Goal: Task Accomplishment & Management: Manage account settings

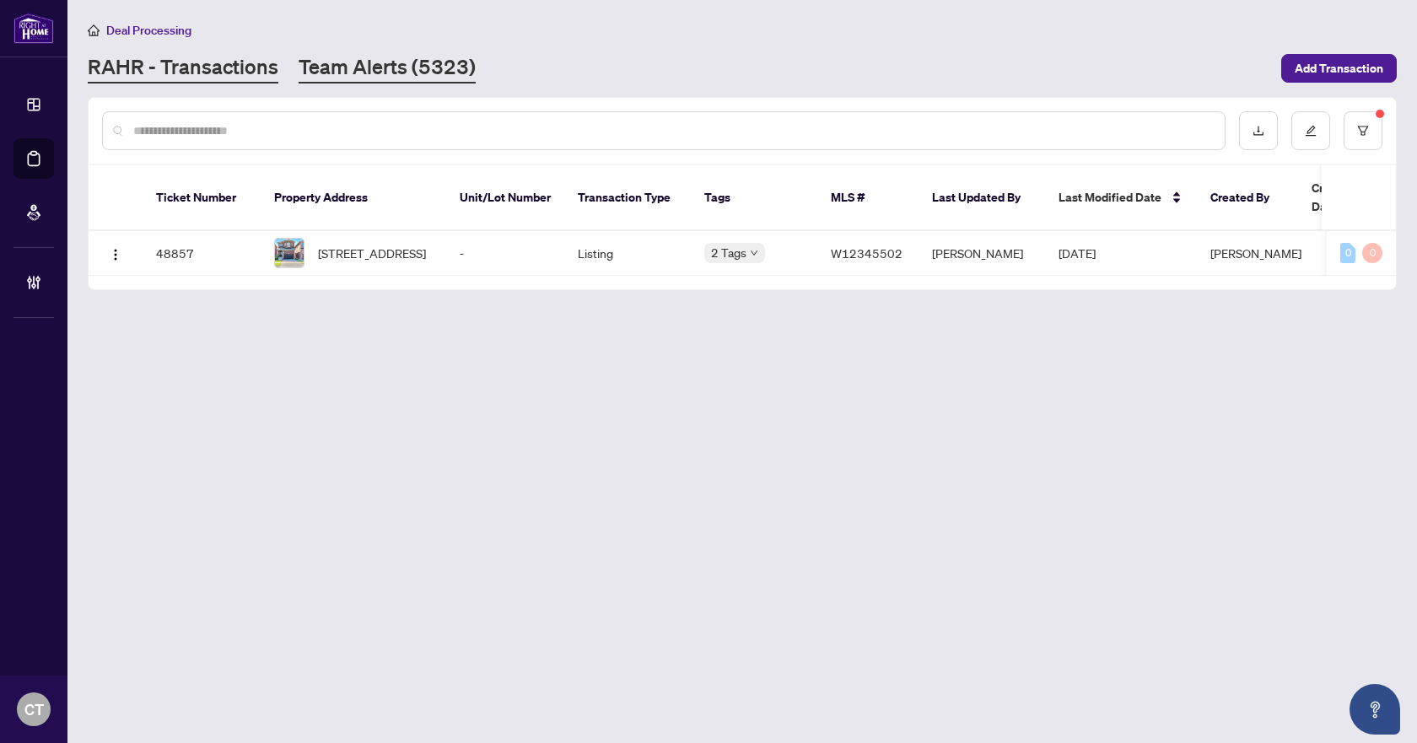
click at [342, 62] on link "Team Alerts (5323)" at bounding box center [387, 68] width 177 height 30
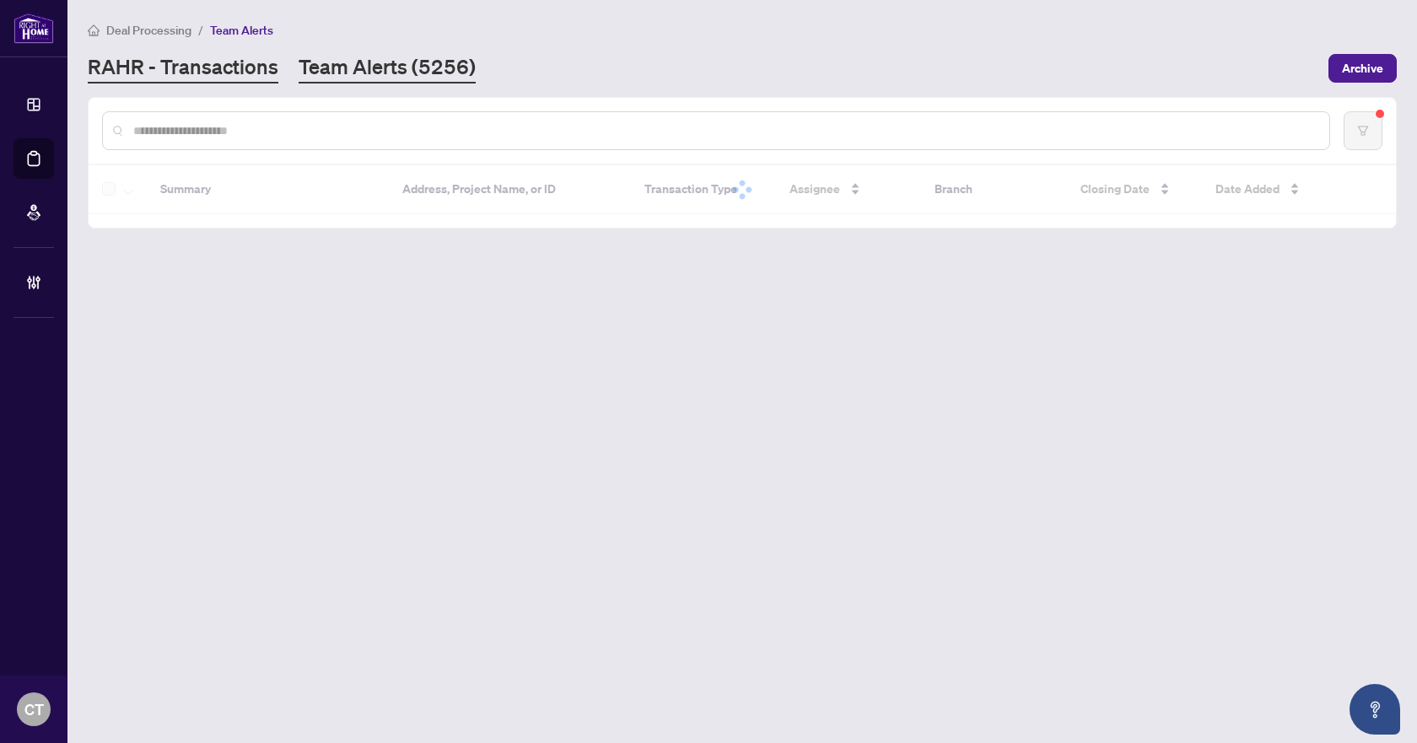
click at [222, 75] on link "RAHR - Transactions" at bounding box center [183, 68] width 191 height 30
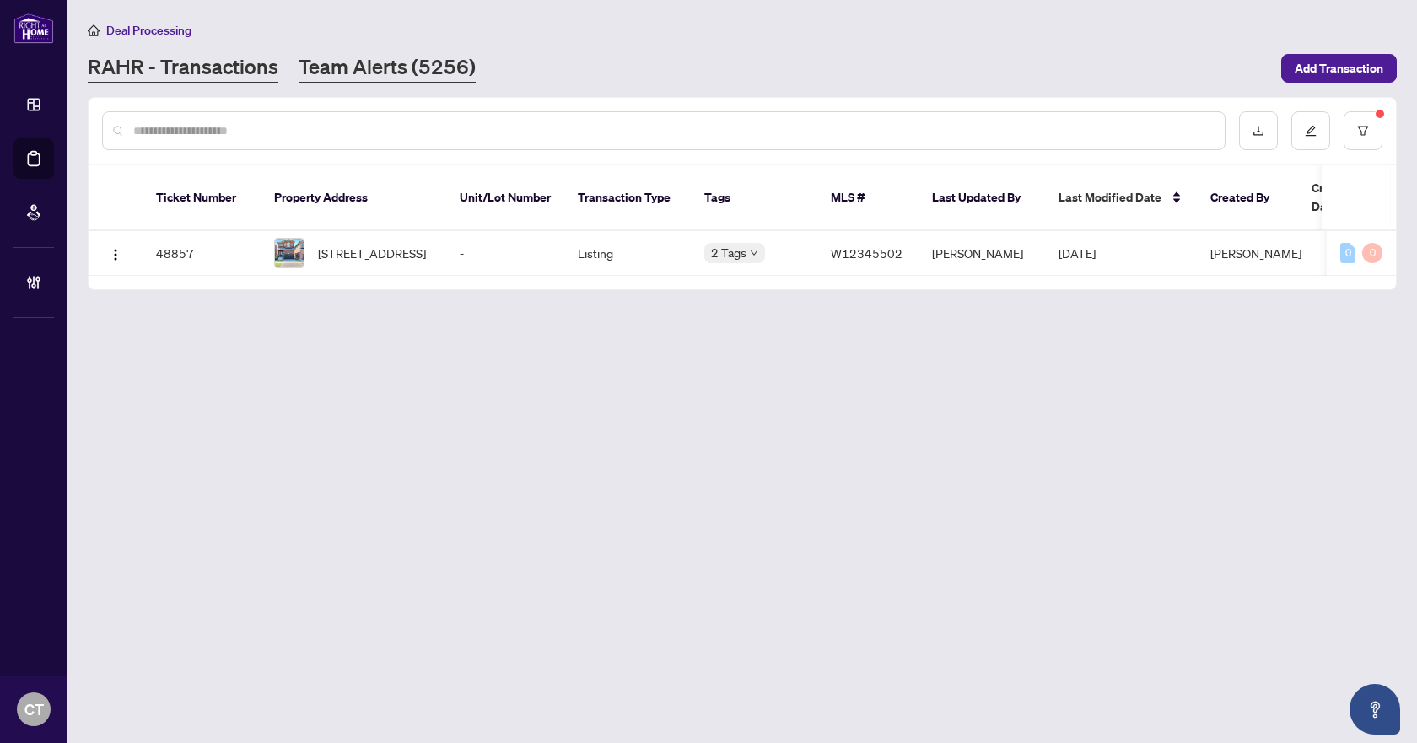
click at [369, 77] on link "Team Alerts (5256)" at bounding box center [387, 68] width 177 height 30
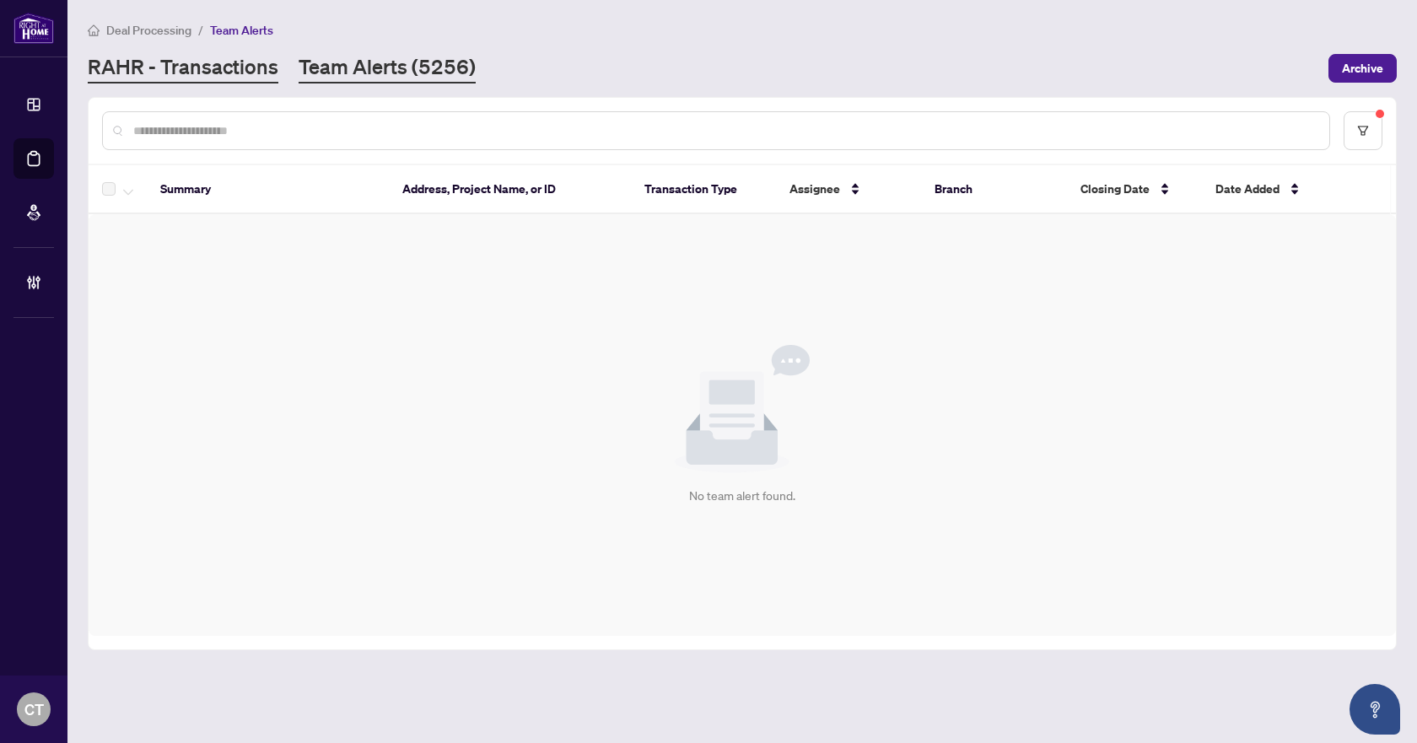
click at [197, 68] on link "RAHR - Transactions" at bounding box center [183, 68] width 191 height 30
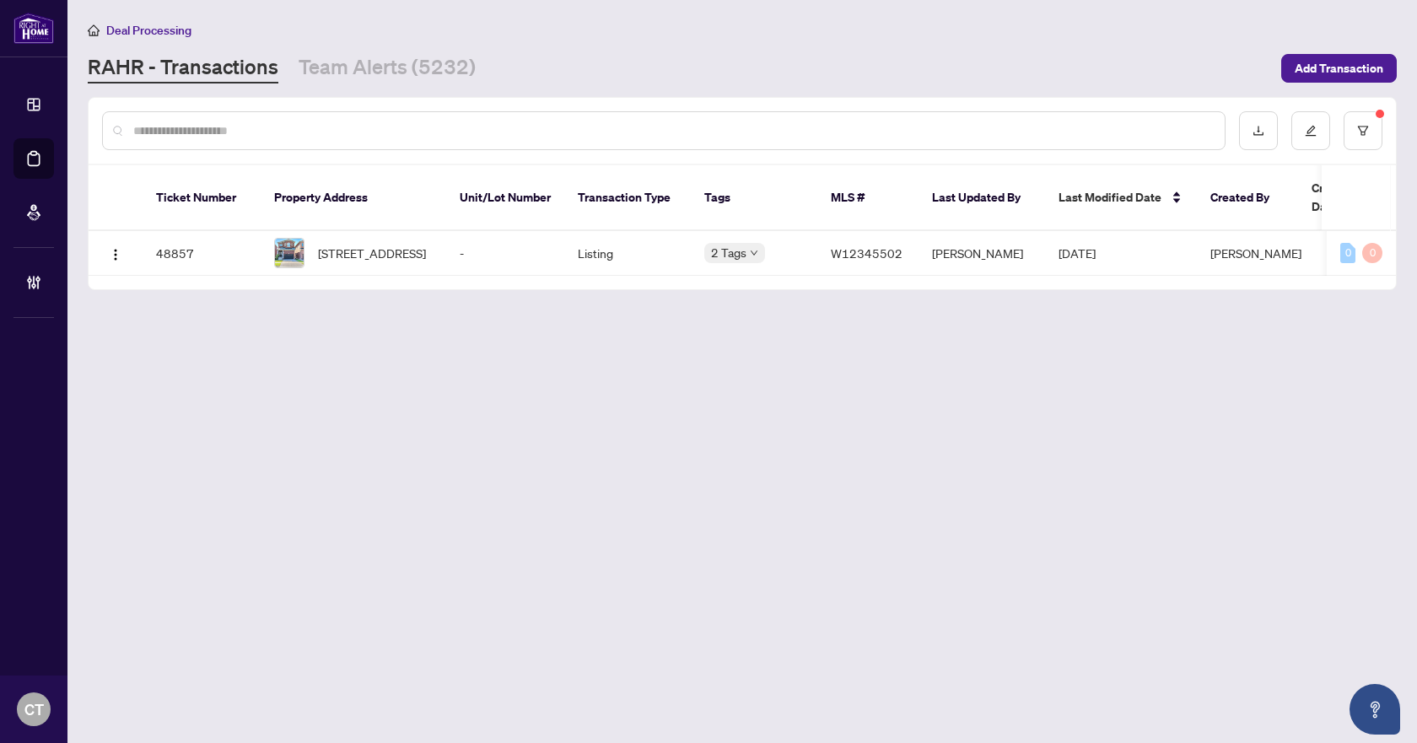
click at [710, 35] on div "Deal Processing" at bounding box center [742, 29] width 1309 height 19
click at [338, 67] on link "Team Alerts (5232)" at bounding box center [387, 68] width 177 height 30
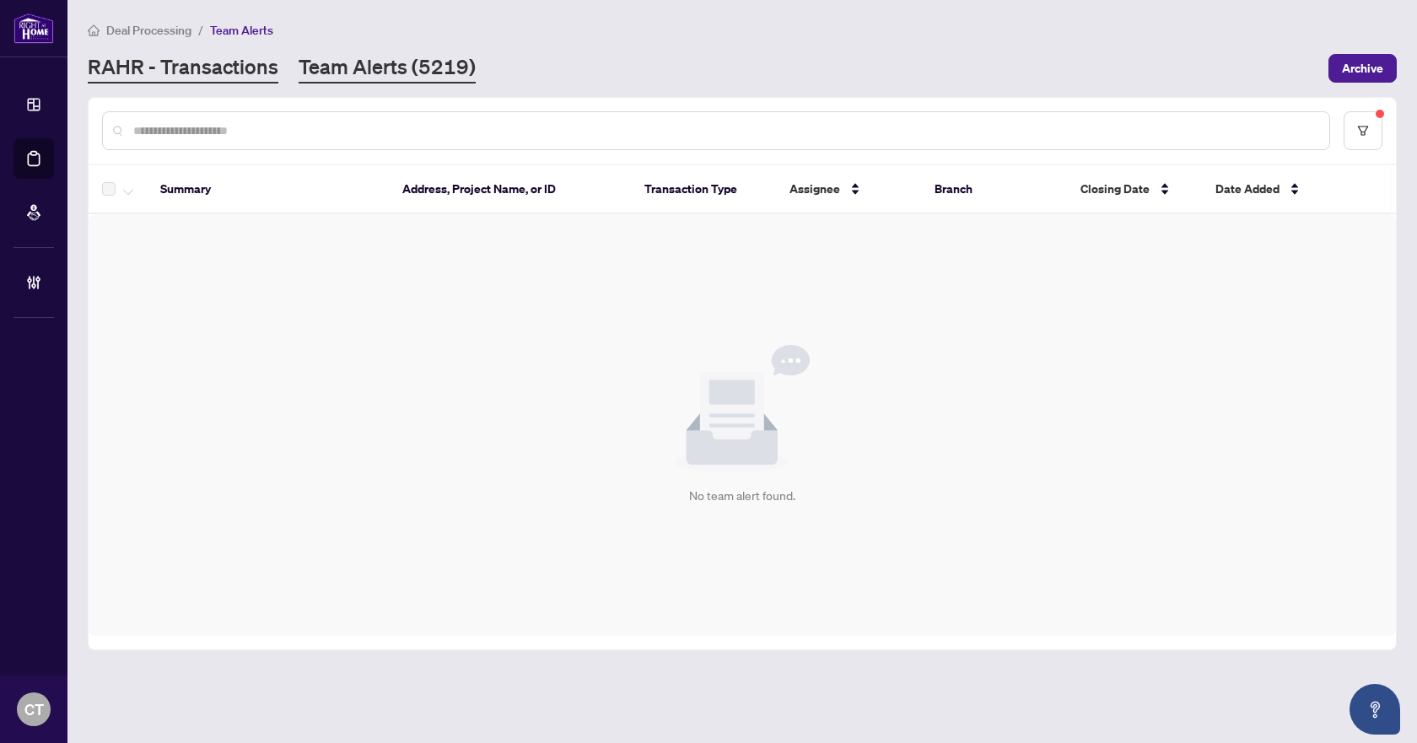
click at [195, 80] on link "RAHR - Transactions" at bounding box center [183, 68] width 191 height 30
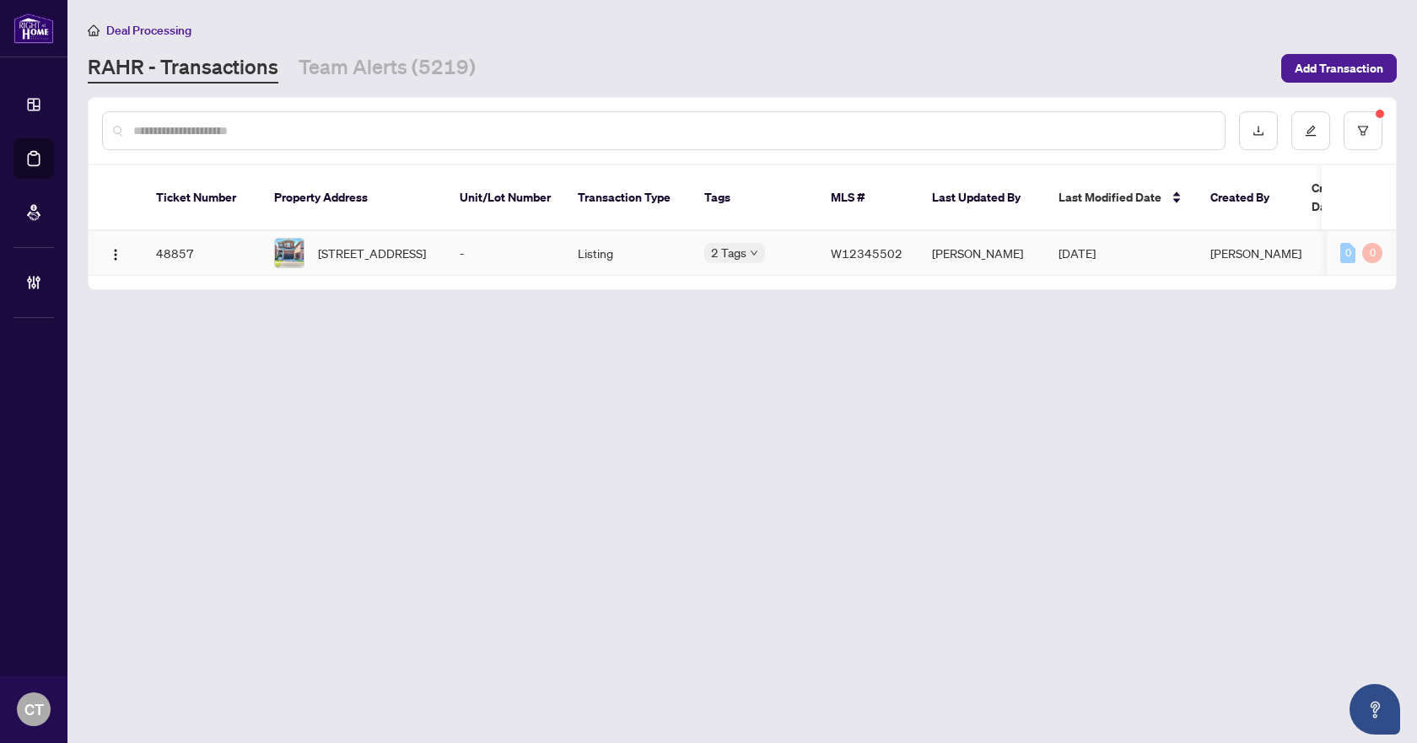
click at [469, 247] on td "-" at bounding box center [505, 253] width 118 height 45
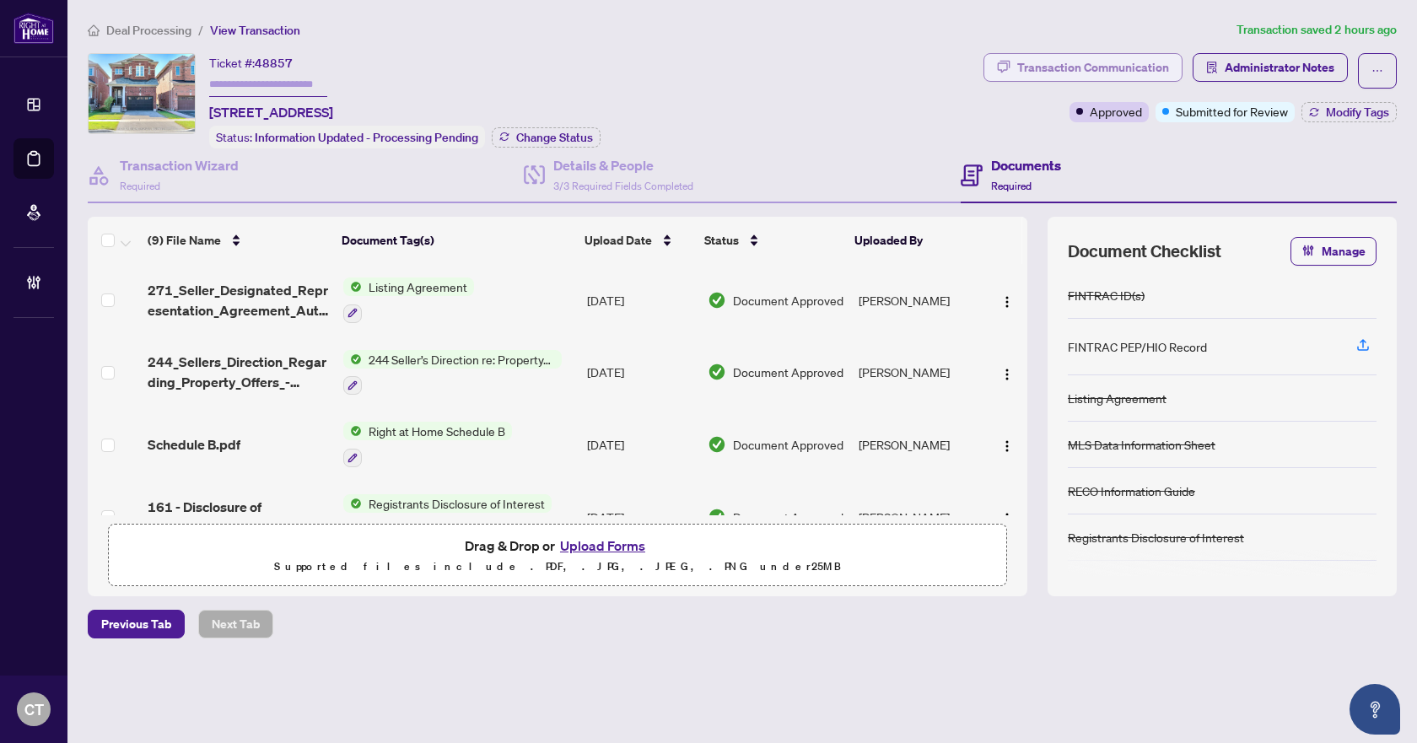
click at [1091, 67] on div "Transaction Communication" at bounding box center [1093, 67] width 152 height 27
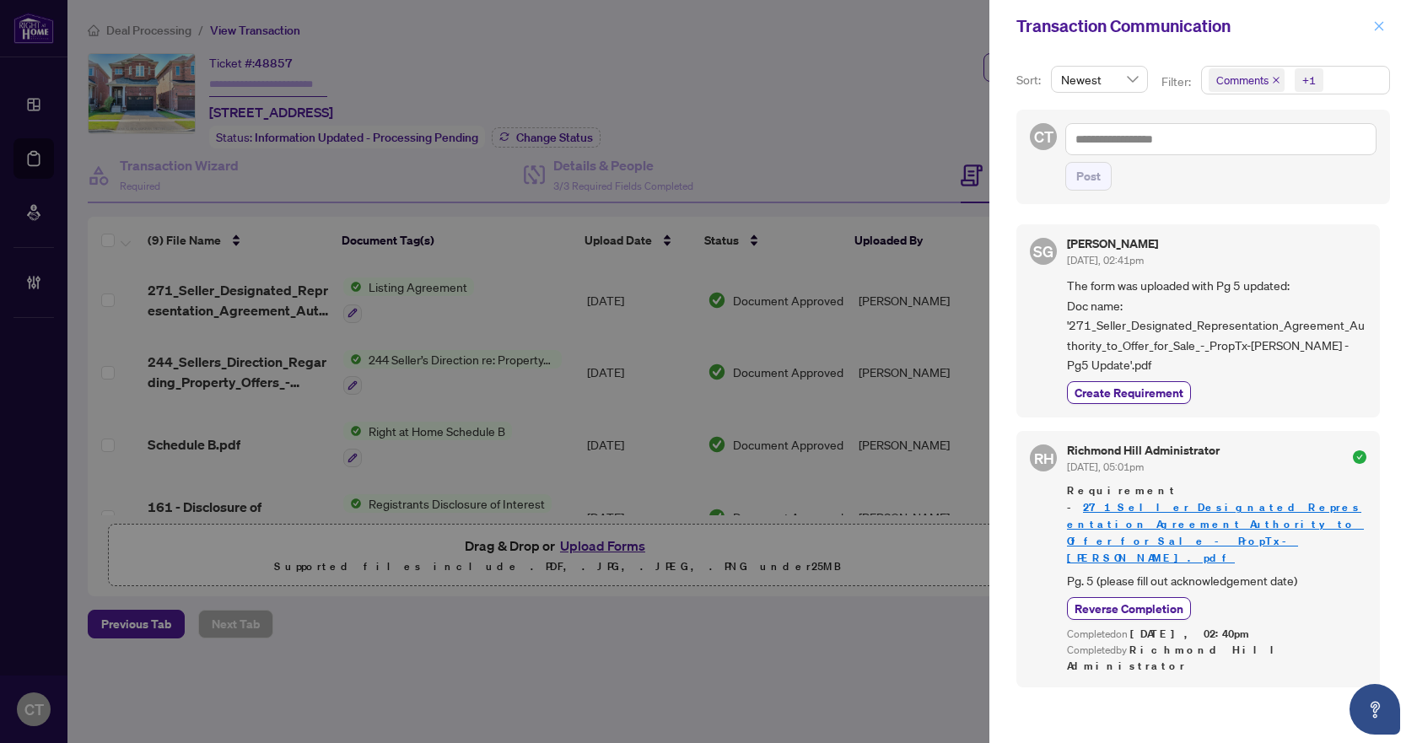
click at [1378, 20] on icon "close" at bounding box center [1379, 26] width 12 height 12
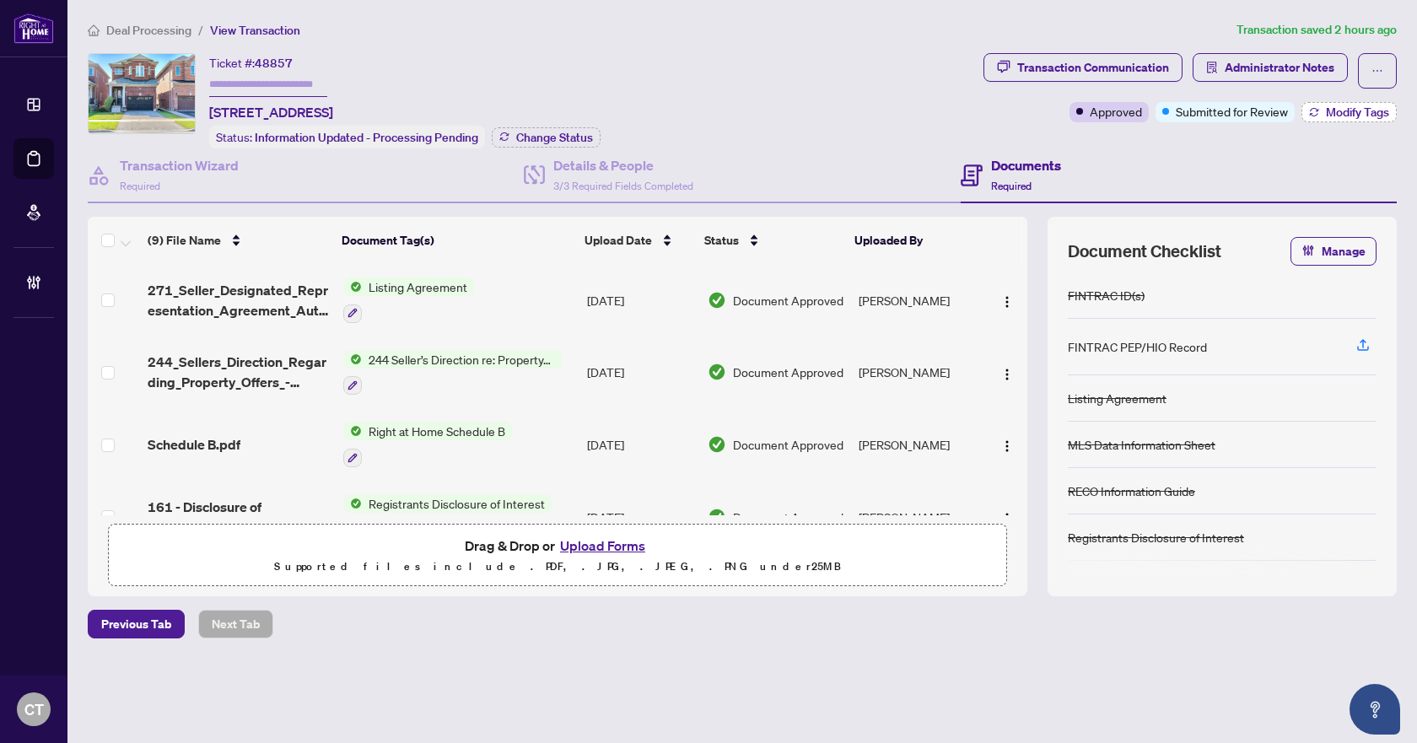
click at [1315, 113] on icon "button" at bounding box center [1314, 112] width 10 height 10
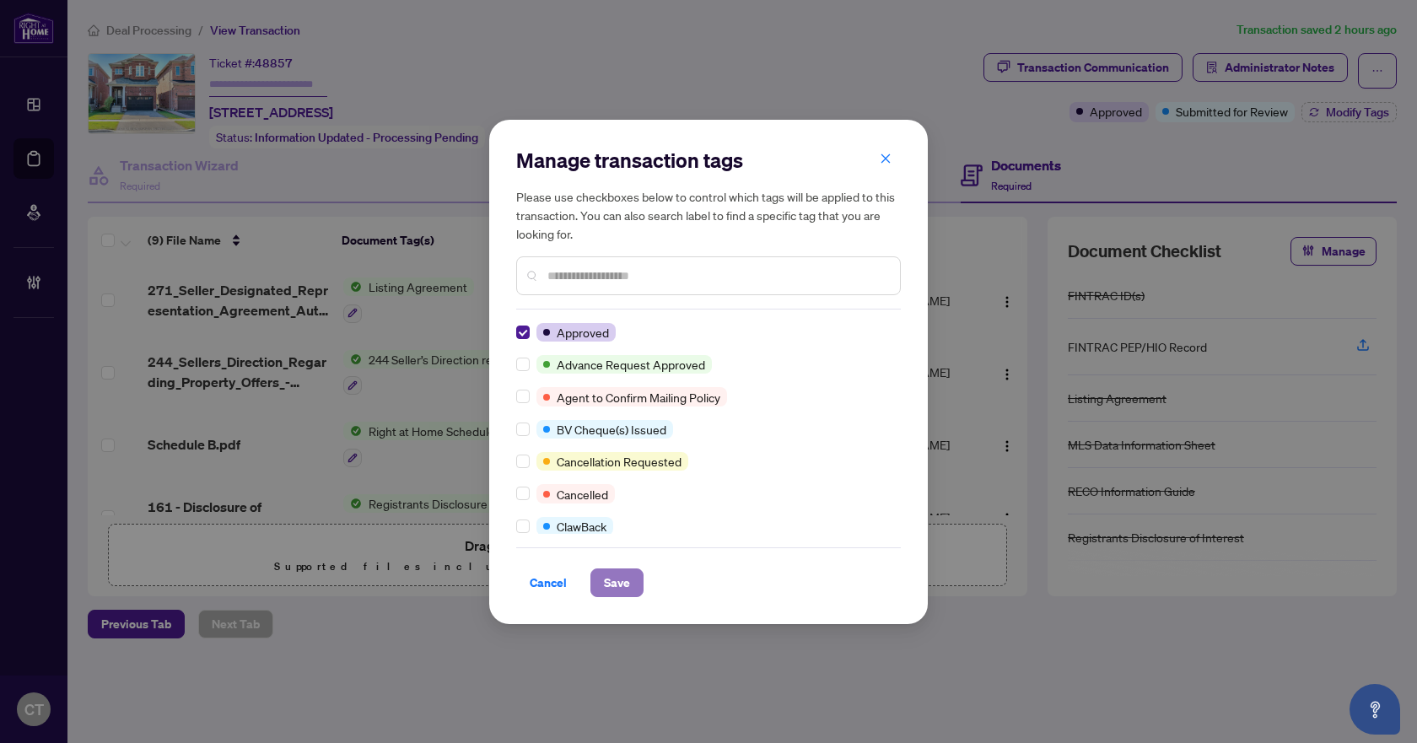
click at [610, 584] on span "Save" at bounding box center [617, 582] width 26 height 27
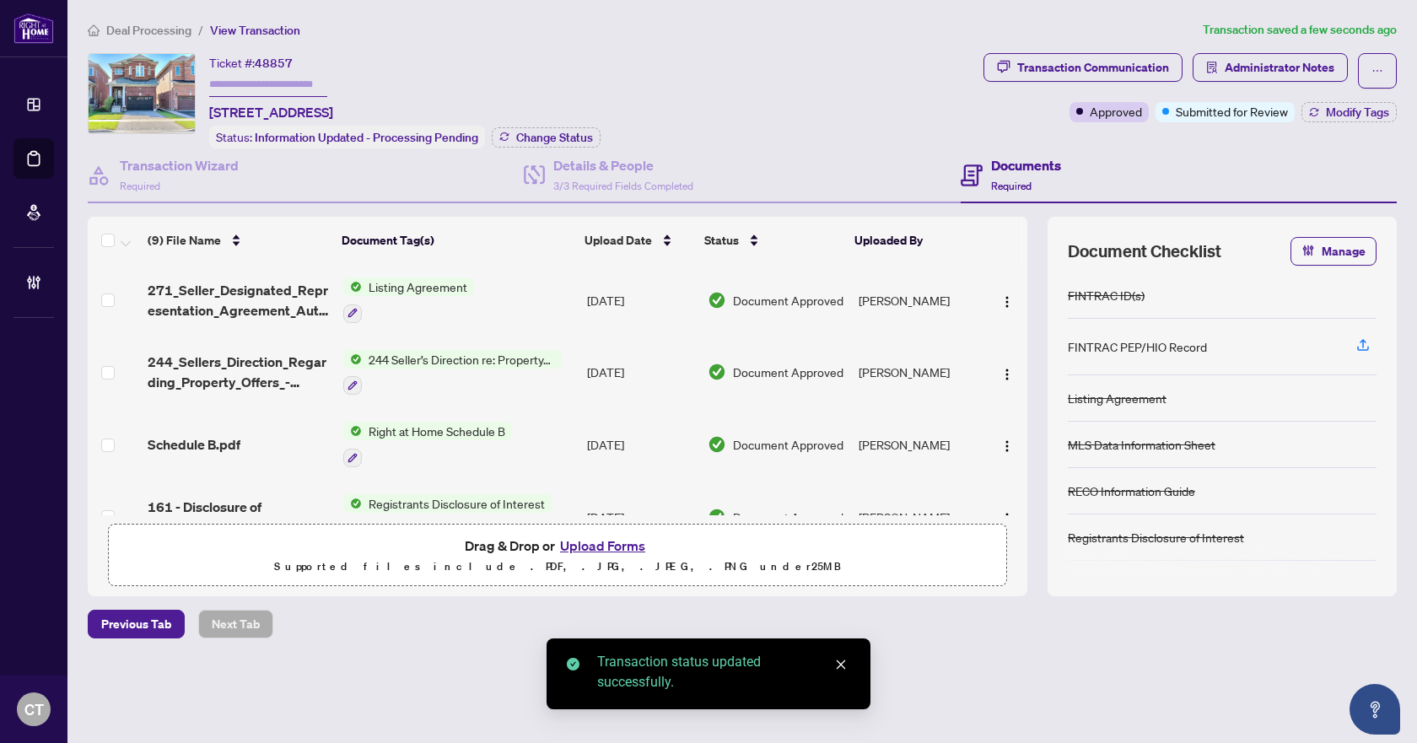
click at [154, 31] on span "Deal Processing" at bounding box center [148, 30] width 85 height 15
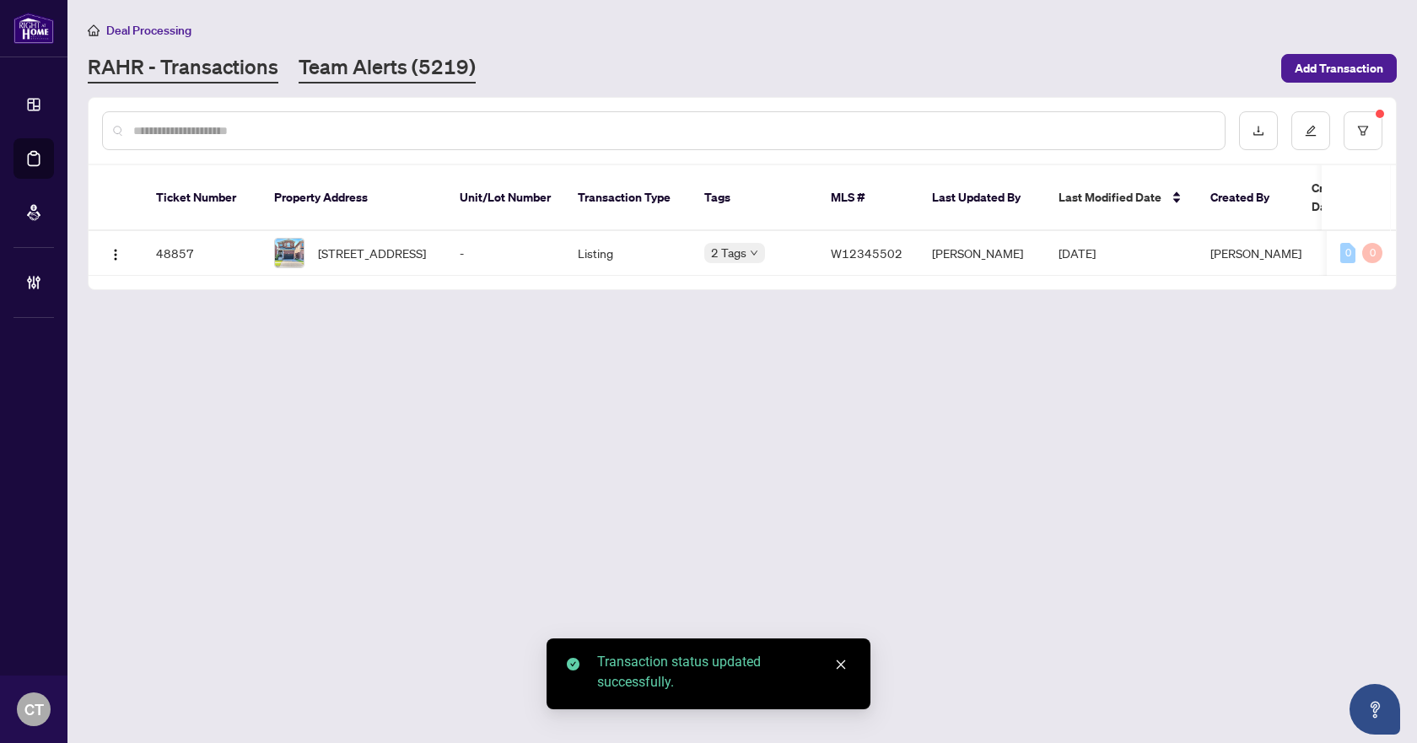
click at [407, 73] on link "Team Alerts (5219)" at bounding box center [387, 68] width 177 height 30
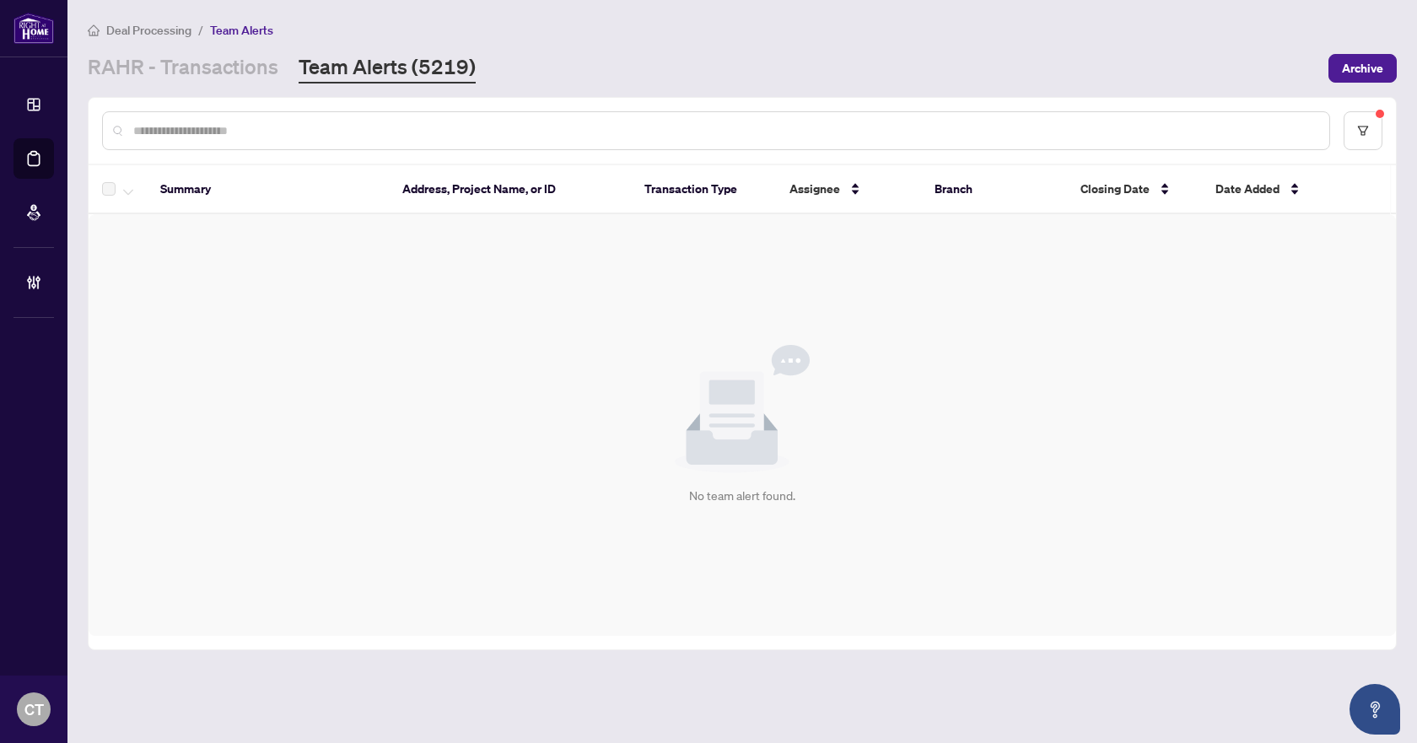
click at [646, 414] on div "No team alert found." at bounding box center [742, 425] width 1307 height 422
click at [181, 67] on link "RAHR - Transactions" at bounding box center [183, 68] width 191 height 30
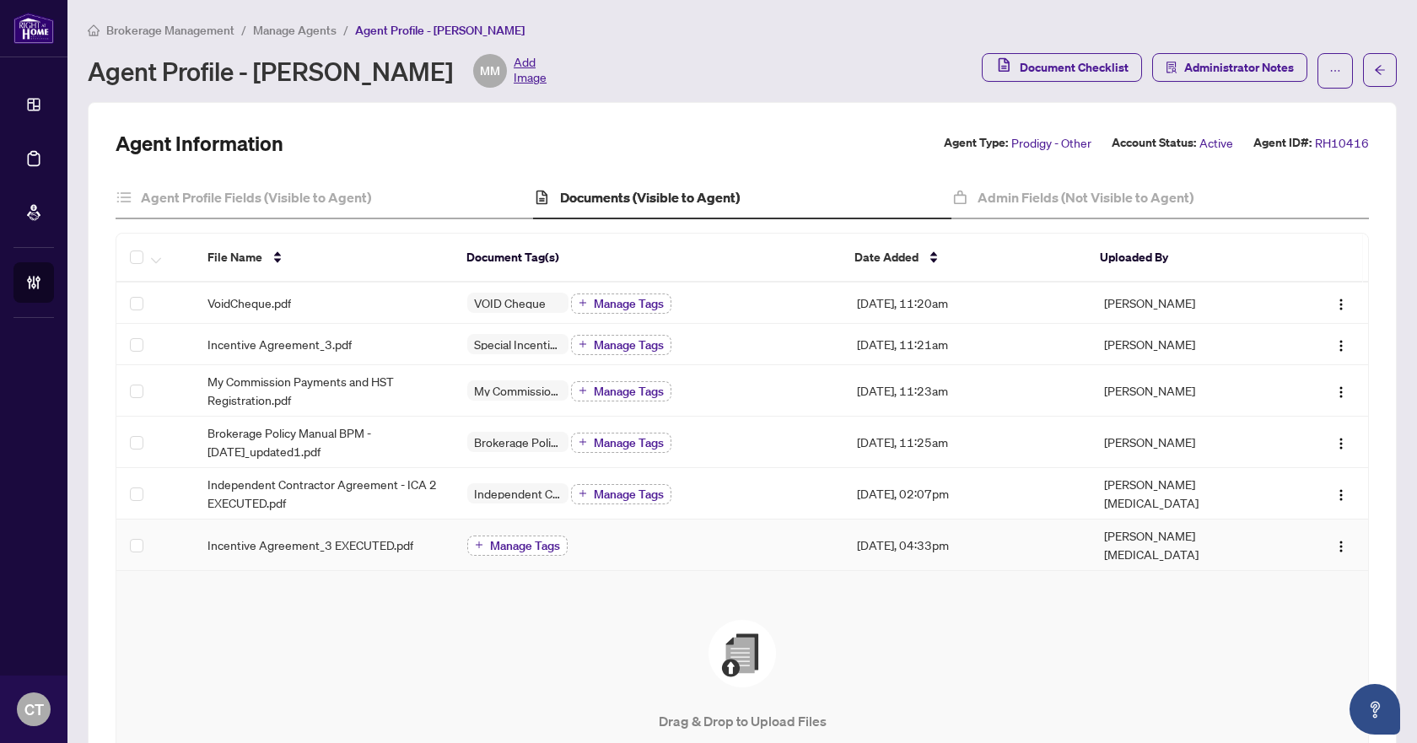
click at [492, 542] on span "Manage Tags" at bounding box center [525, 546] width 70 height 12
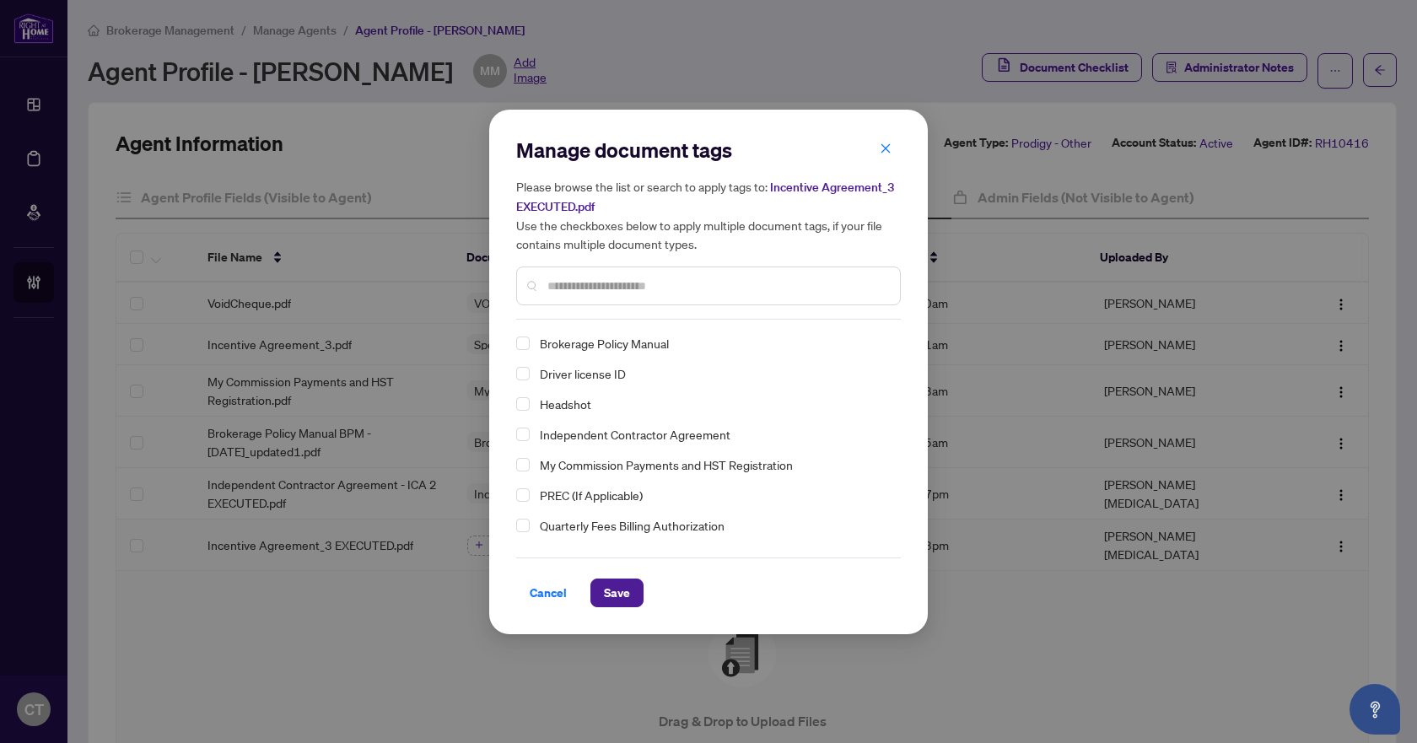
click at [598, 282] on input "text" at bounding box center [716, 286] width 339 height 19
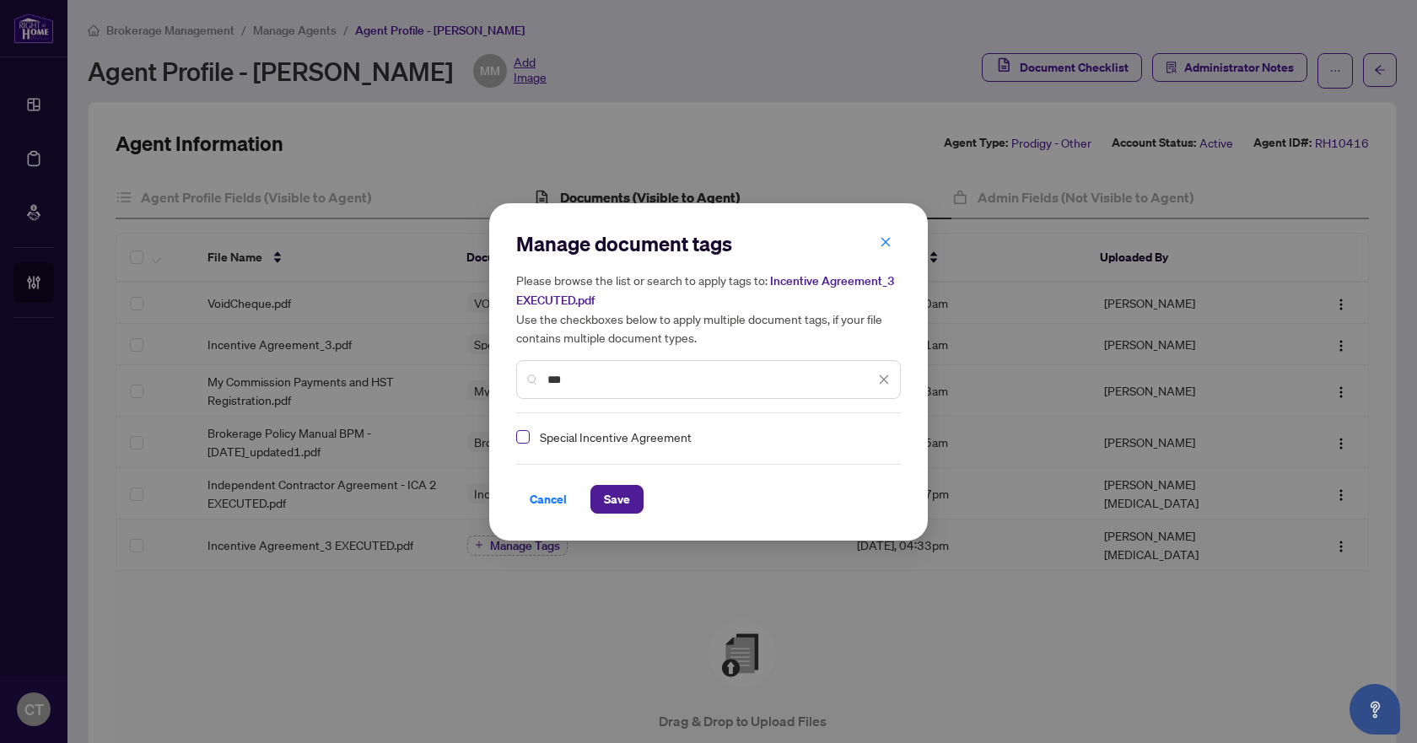
type input "***"
click at [522, 434] on span "Select Special Incentive Agreement" at bounding box center [522, 436] width 13 height 13
click at [612, 505] on span "Save" at bounding box center [617, 499] width 26 height 27
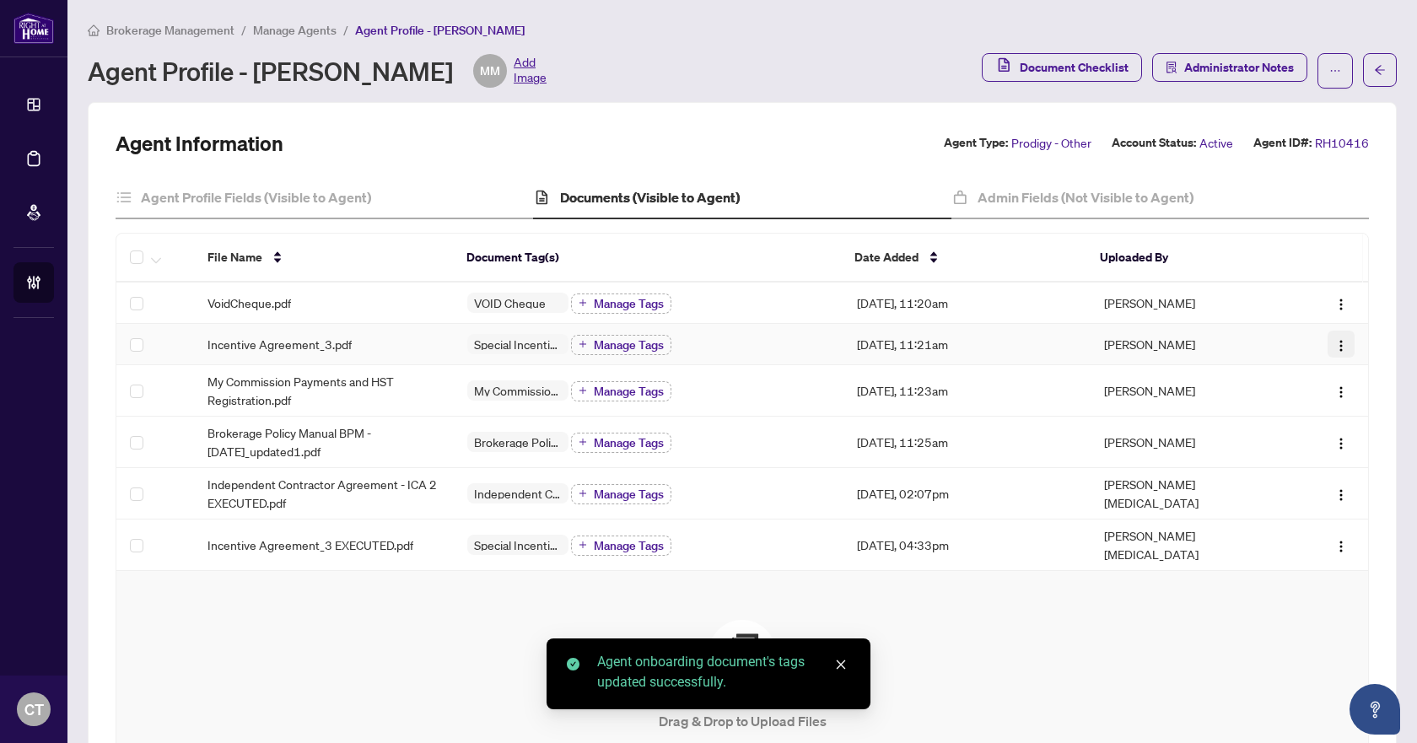
click at [1334, 347] on img "button" at bounding box center [1340, 345] width 13 height 13
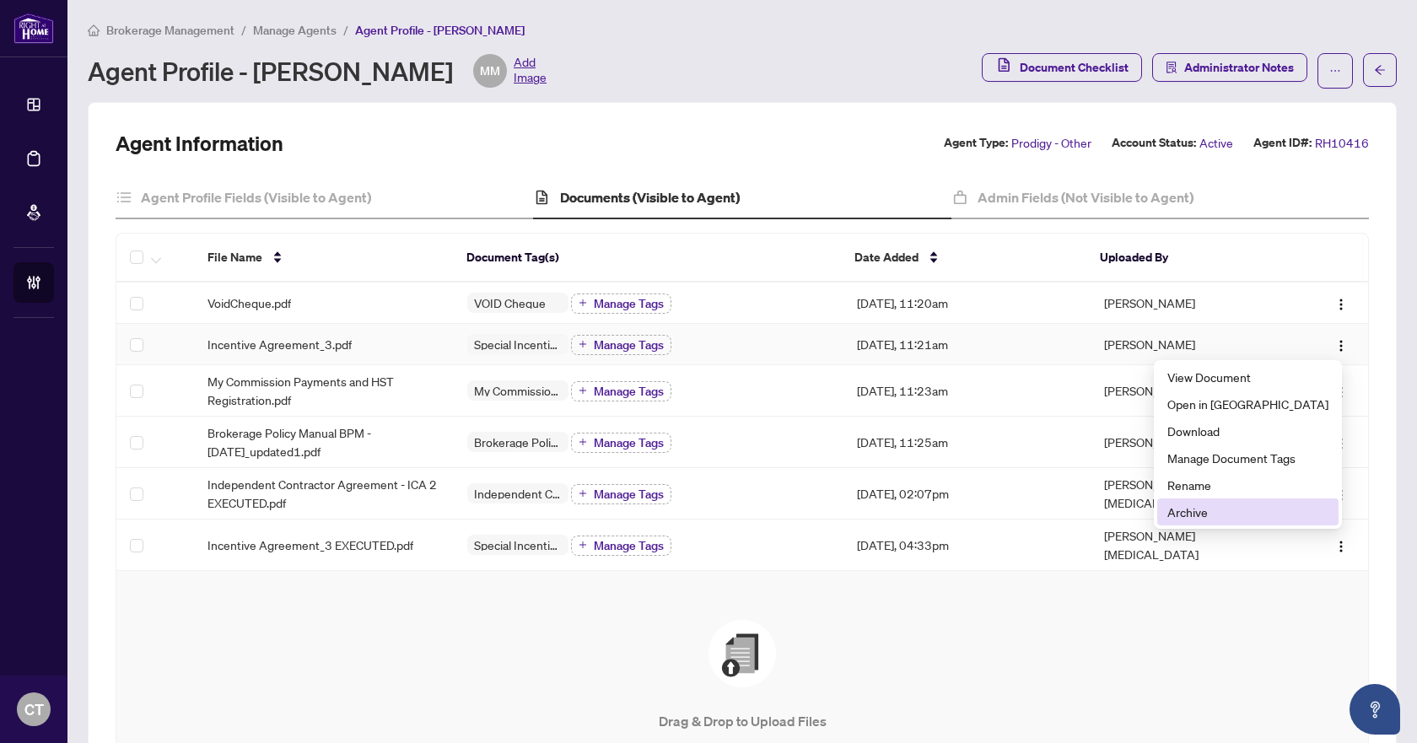
click at [1223, 512] on span "Archive" at bounding box center [1247, 512] width 161 height 19
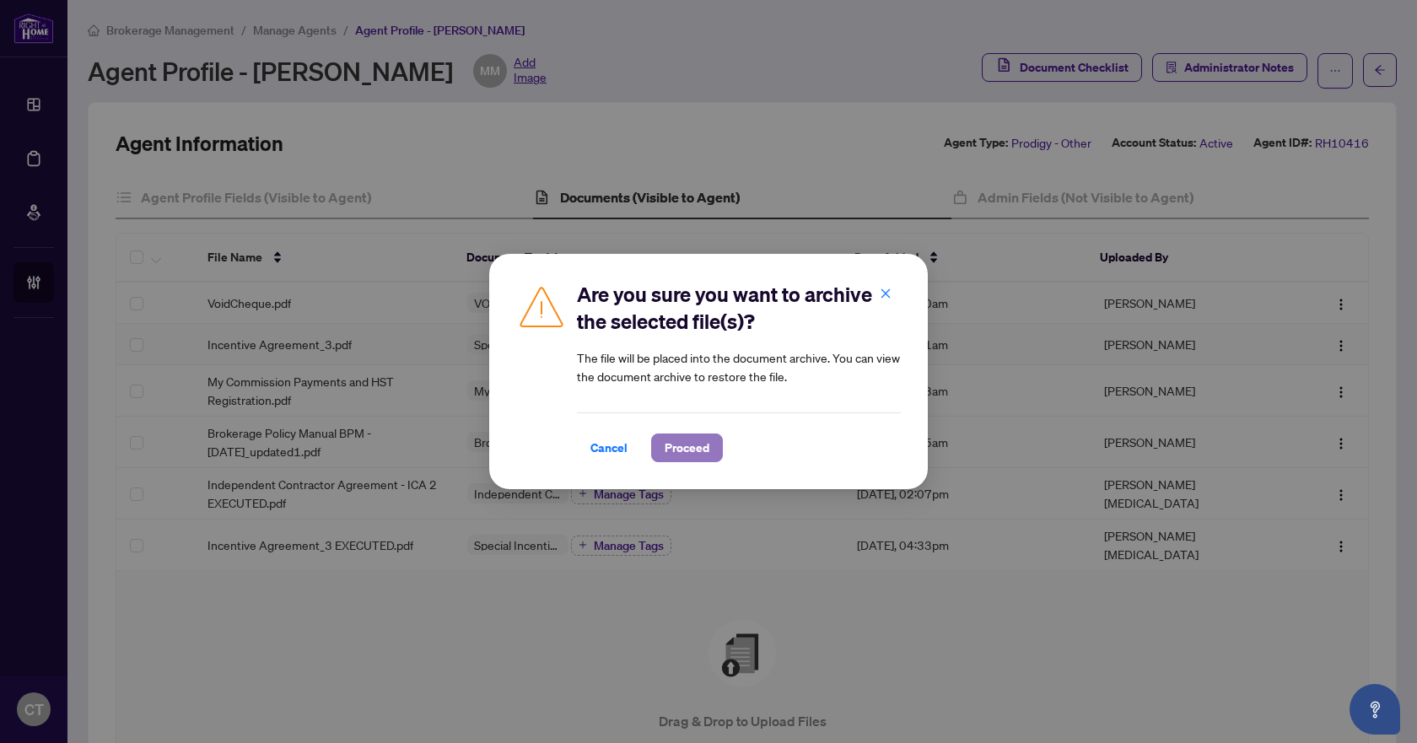
click at [662, 446] on button "Proceed" at bounding box center [687, 448] width 72 height 29
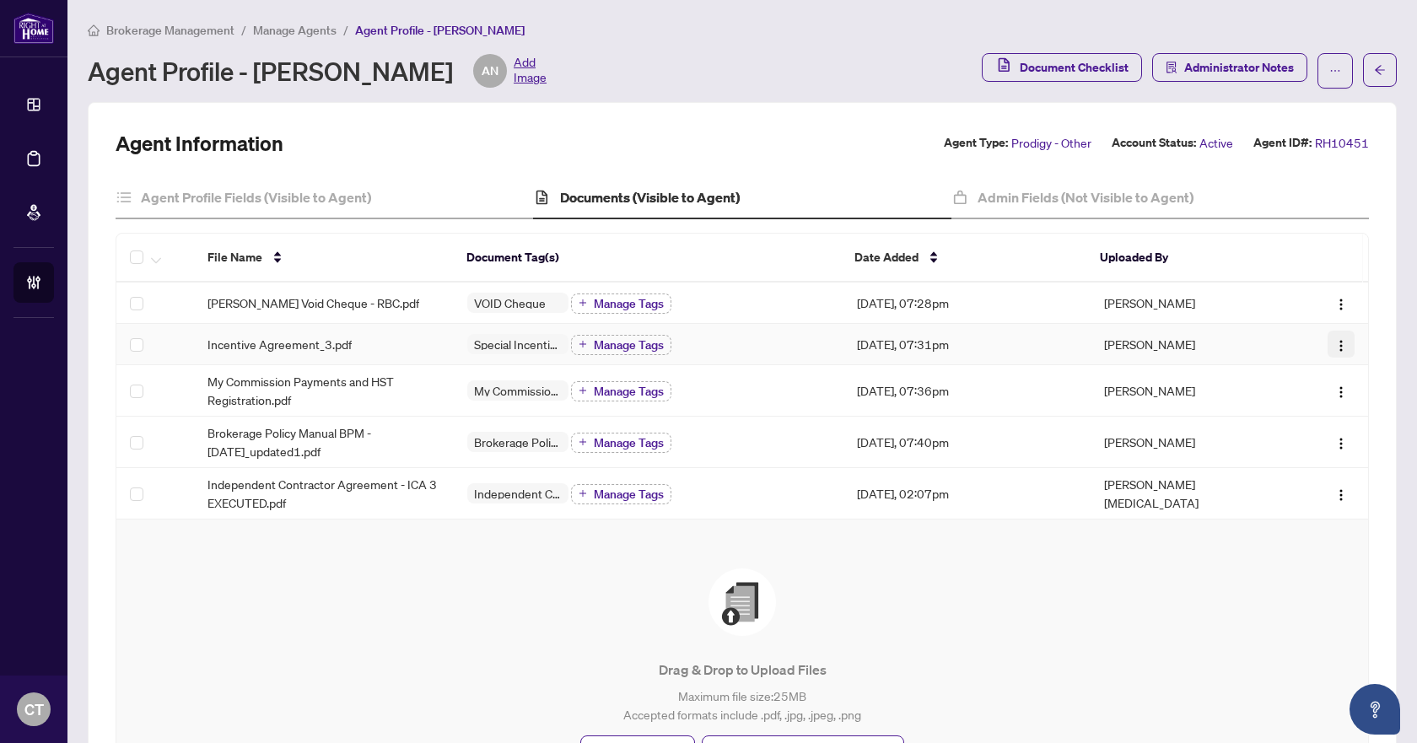
click at [1334, 342] on img "button" at bounding box center [1340, 345] width 13 height 13
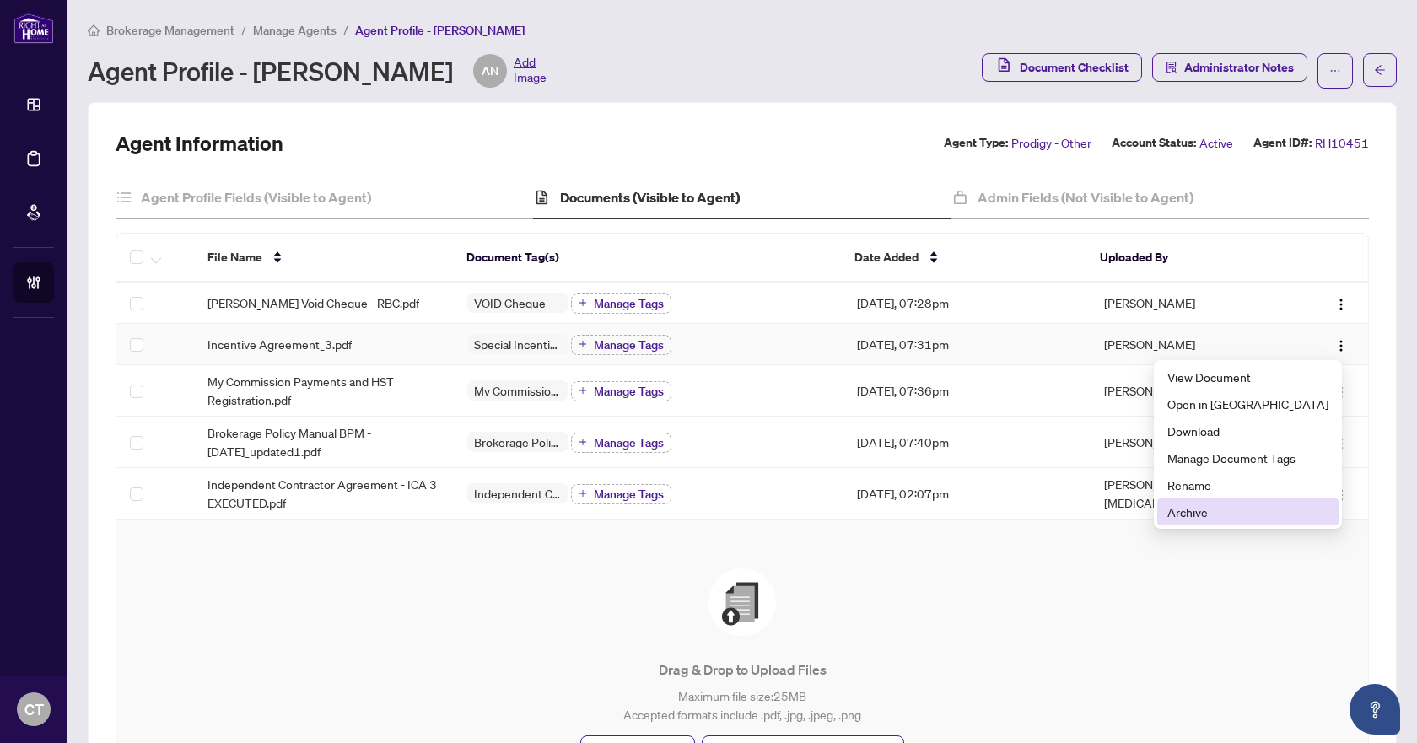
click at [1234, 510] on span "Archive" at bounding box center [1247, 512] width 161 height 19
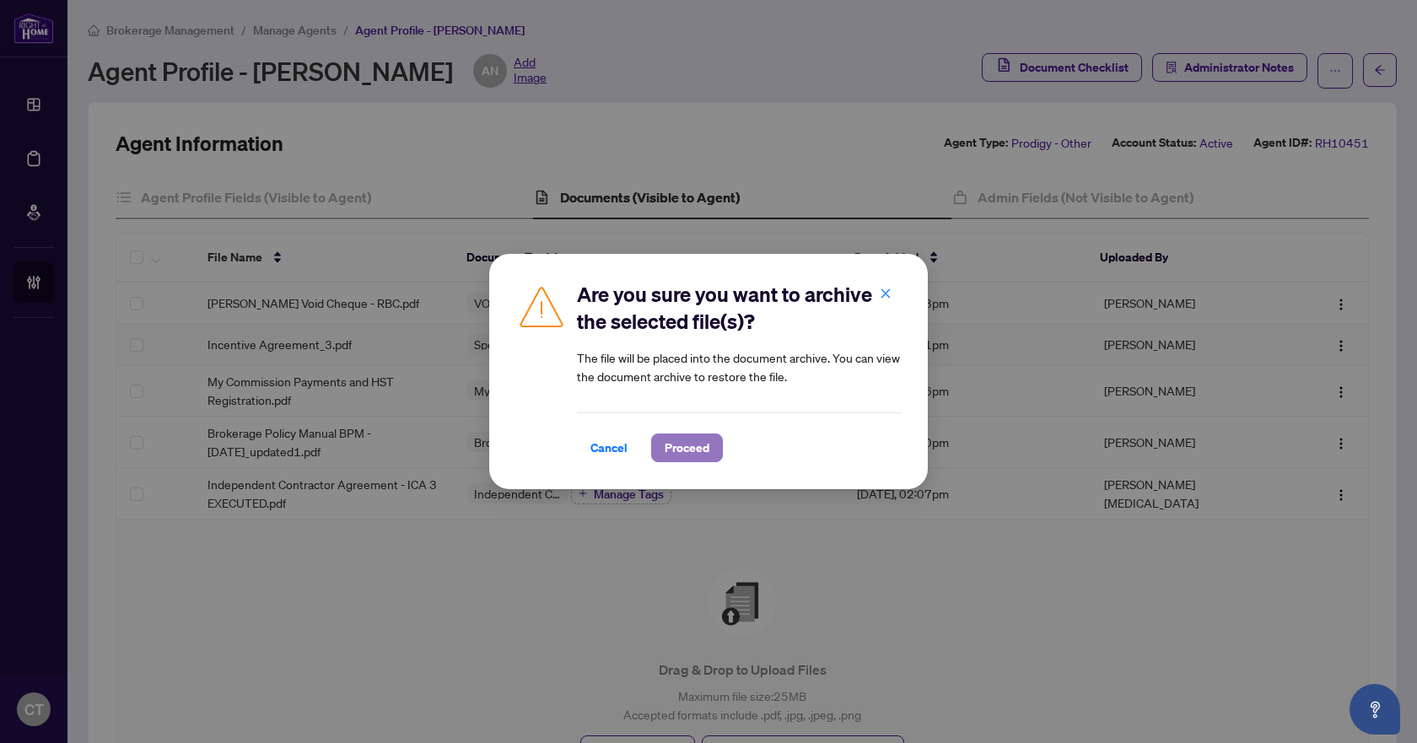
click at [700, 445] on span "Proceed" at bounding box center [687, 447] width 45 height 27
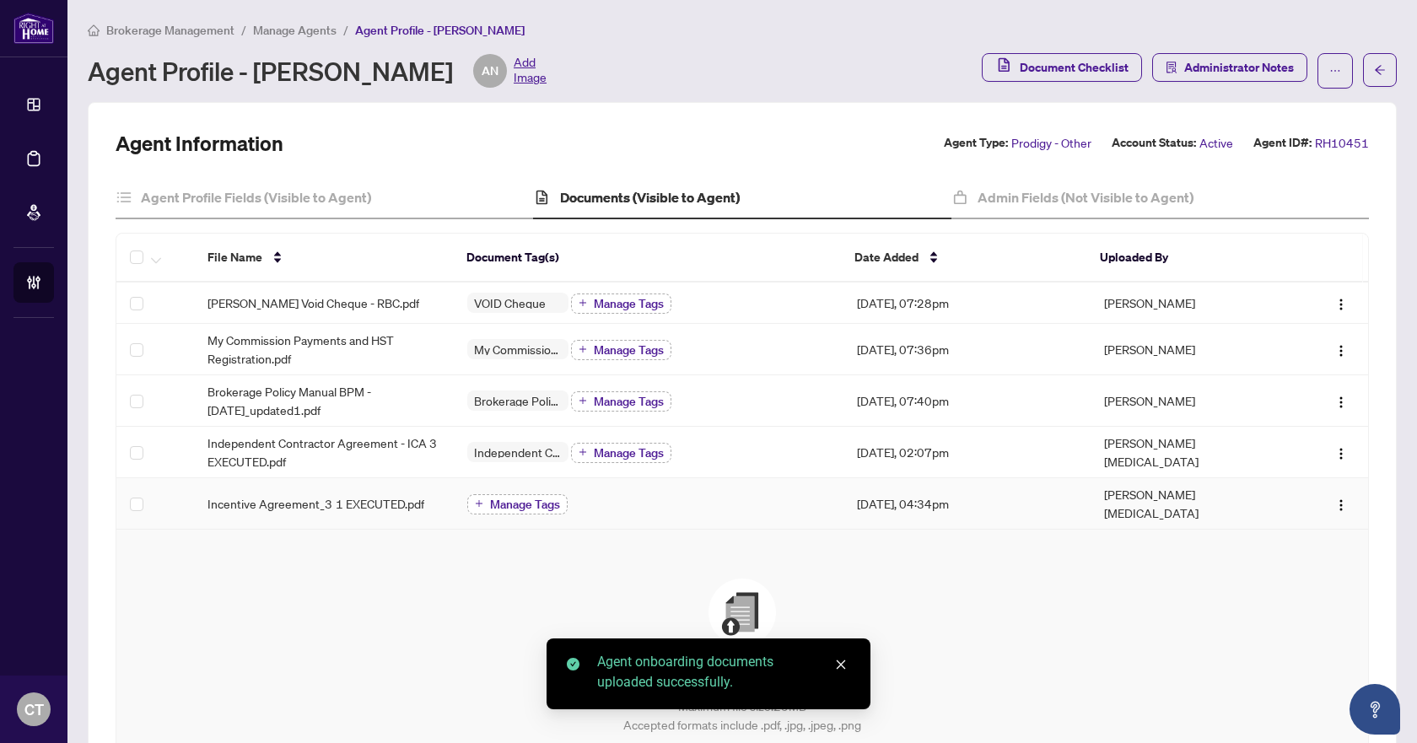
click at [490, 498] on span "Manage Tags" at bounding box center [525, 504] width 70 height 12
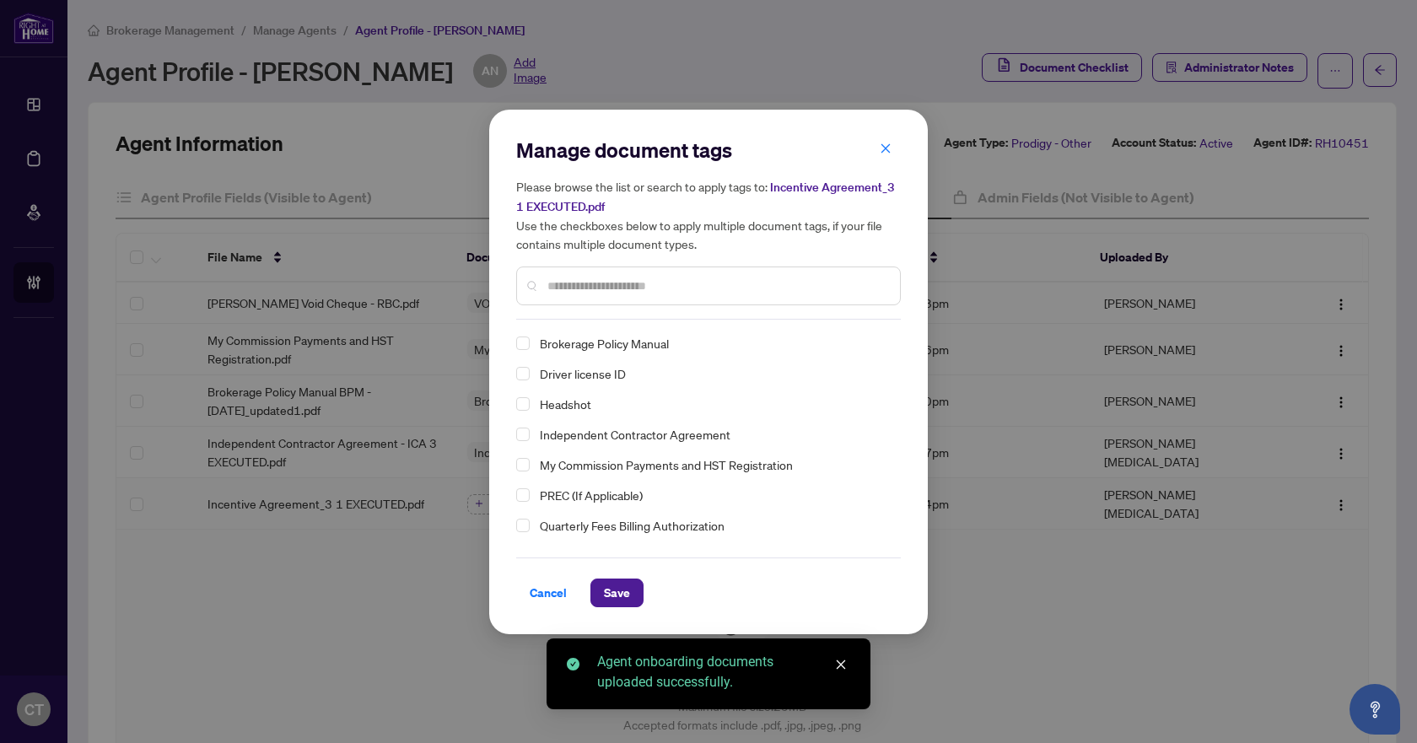
click at [574, 289] on input "text" at bounding box center [716, 286] width 339 height 19
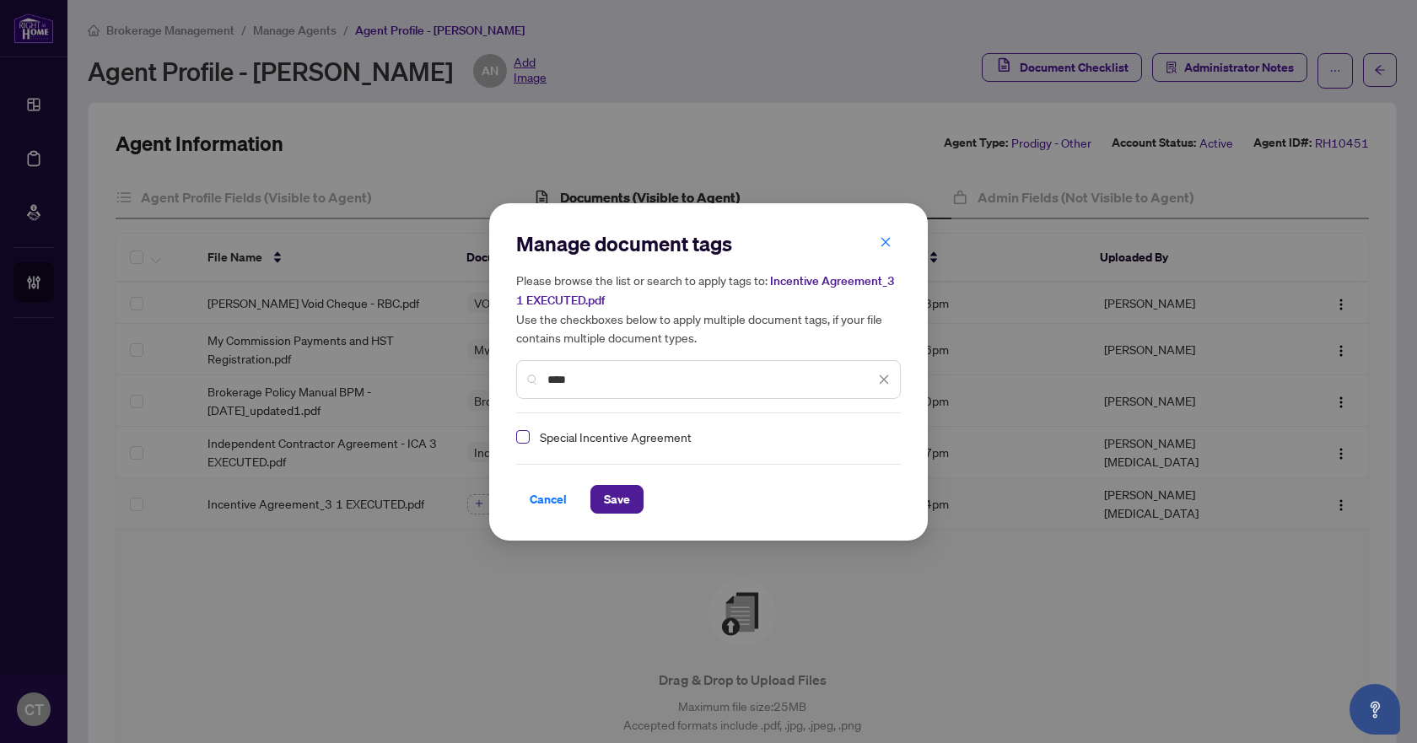
type input "****"
click at [520, 442] on span "Select Special Incentive Agreement" at bounding box center [522, 436] width 13 height 13
click at [633, 504] on button "Save" at bounding box center [616, 499] width 53 height 29
